Goal: Transaction & Acquisition: Obtain resource

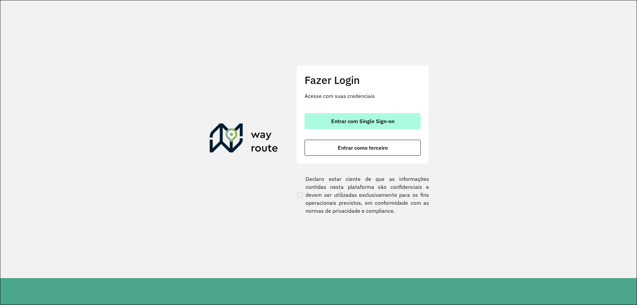
click at [381, 120] on span "Entrar com Single Sign-on" at bounding box center [362, 120] width 63 height 5
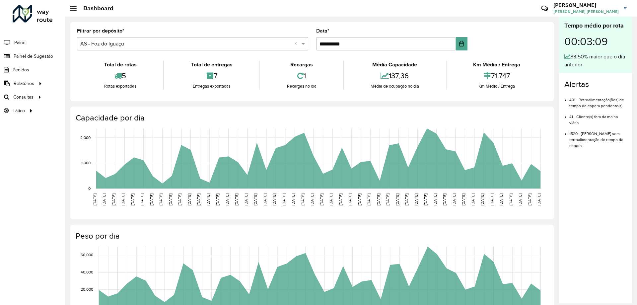
click at [333, 22] on div "**********" at bounding box center [311, 61] width 483 height 79
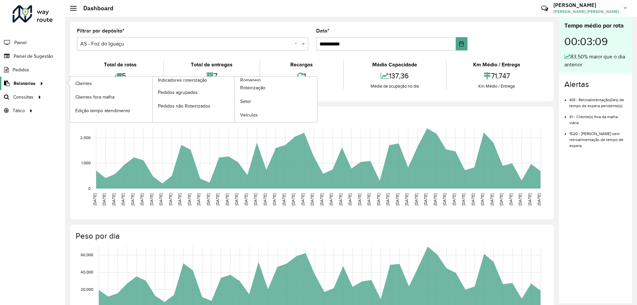
click at [29, 80] on span "Relatórios" at bounding box center [25, 83] width 22 height 7
click at [95, 87] on link "Clientes" at bounding box center [111, 83] width 82 height 13
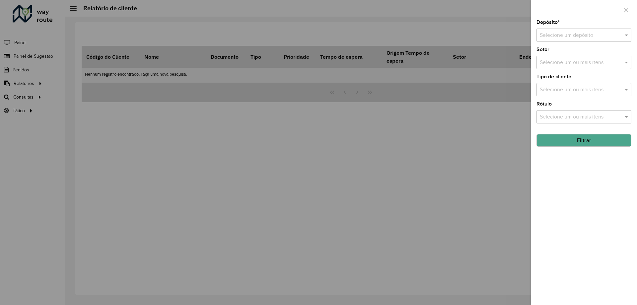
click at [572, 29] on div "Selecione um depósito" at bounding box center [583, 35] width 95 height 13
click at [558, 68] on span "CDD Foz do Iguaçu" at bounding box center [561, 66] width 45 height 6
click at [572, 144] on button "Filtrar" at bounding box center [583, 140] width 95 height 13
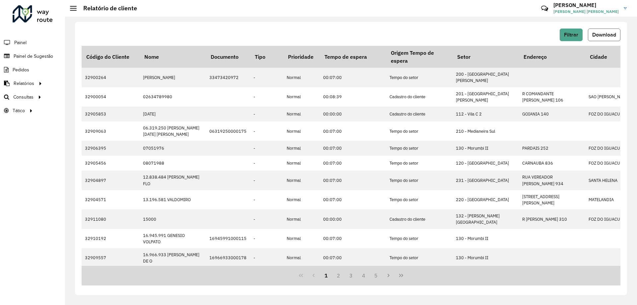
click at [601, 37] on span "Download" at bounding box center [604, 35] width 24 height 6
click at [31, 220] on div "Roteirizador AmbevTech Painel Painel de Sugestão Pedidos Relatórios Clientes Cl…" at bounding box center [32, 152] width 65 height 305
